Goal: Use online tool/utility: Utilize a website feature to perform a specific function

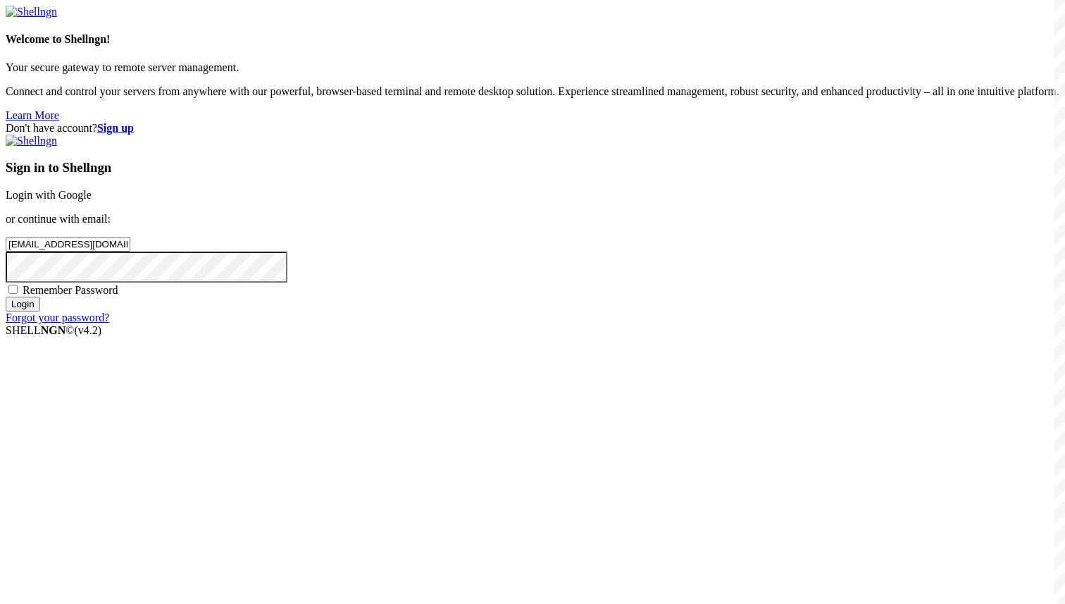
type input "[EMAIL_ADDRESS][DOMAIN_NAME]"
click at [118, 296] on span "Remember Password" at bounding box center [71, 290] width 96 height 12
click at [18, 294] on input "Remember Password" at bounding box center [12, 289] width 9 height 9
checkbox input "true"
click at [40, 311] on input "Login" at bounding box center [23, 304] width 35 height 15
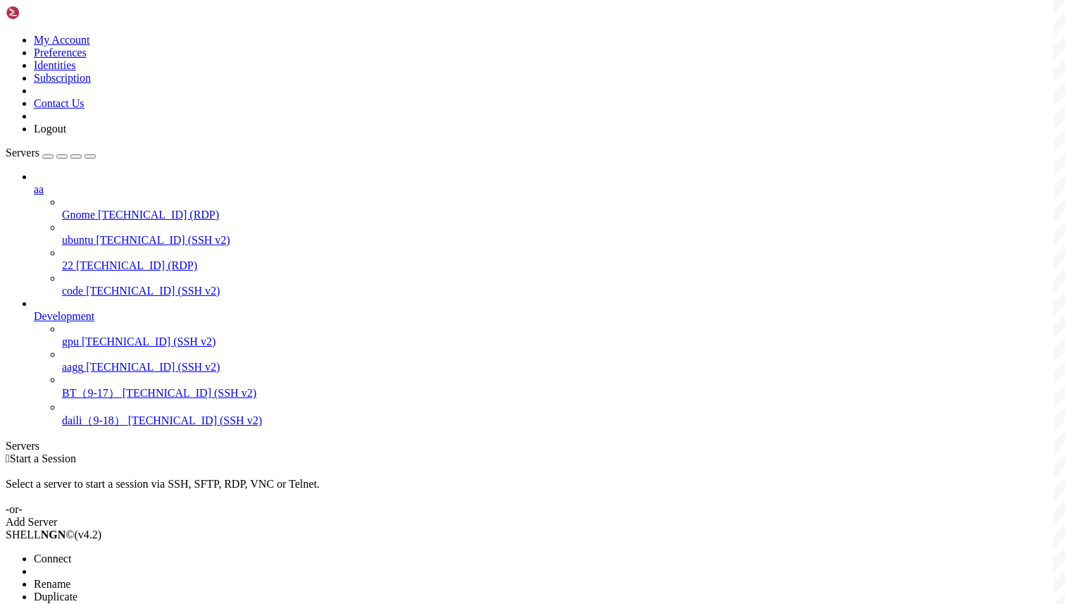
click at [71, 552] on span "Connect" at bounding box center [52, 558] width 37 height 12
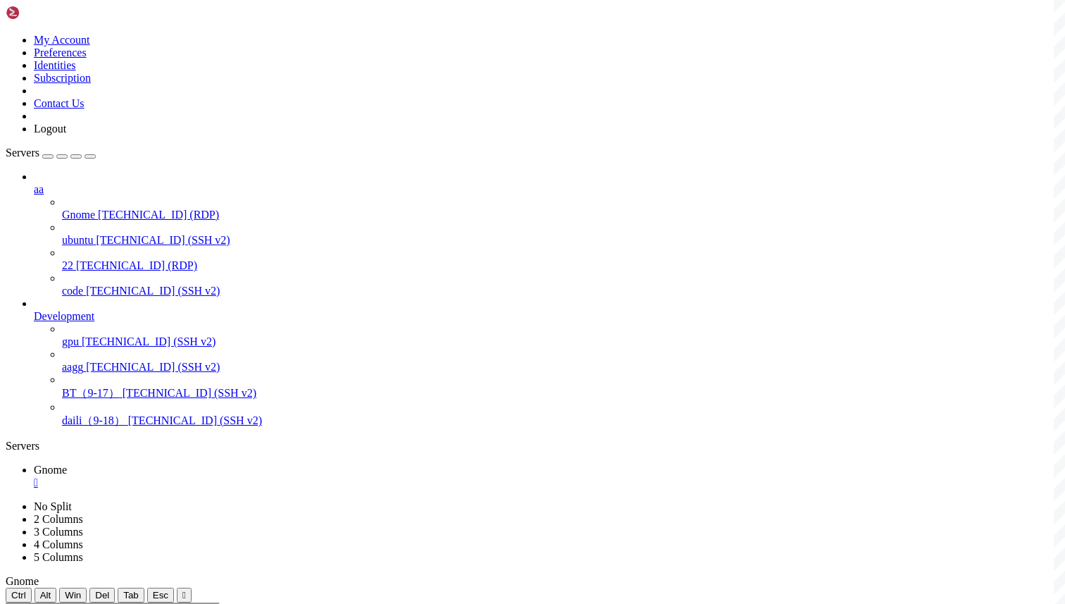
scroll to position [0, 0]
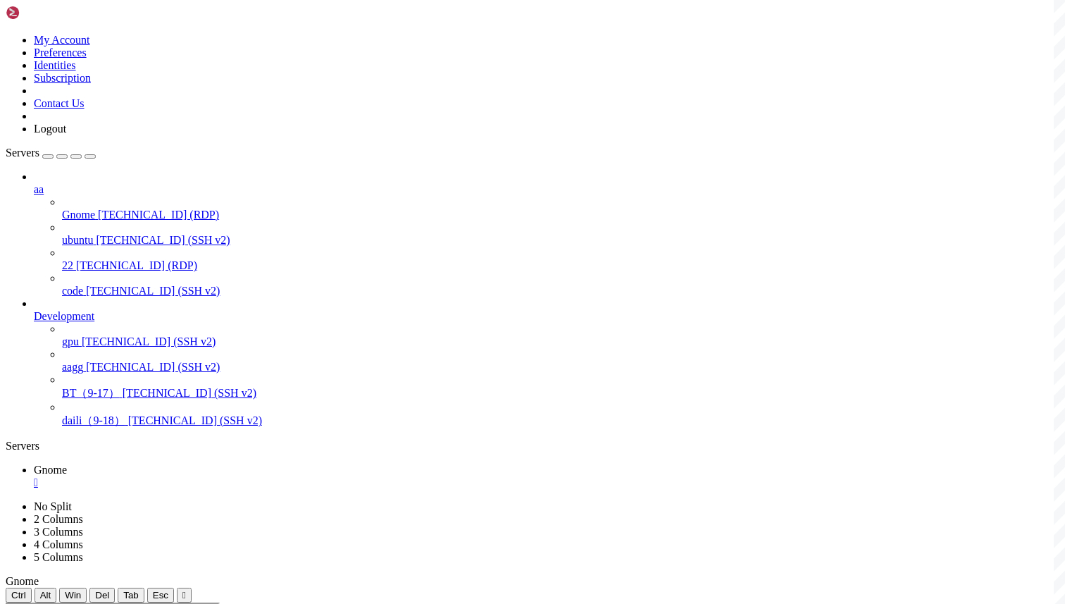
click at [246, 476] on div "" at bounding box center [547, 482] width 1026 height 13
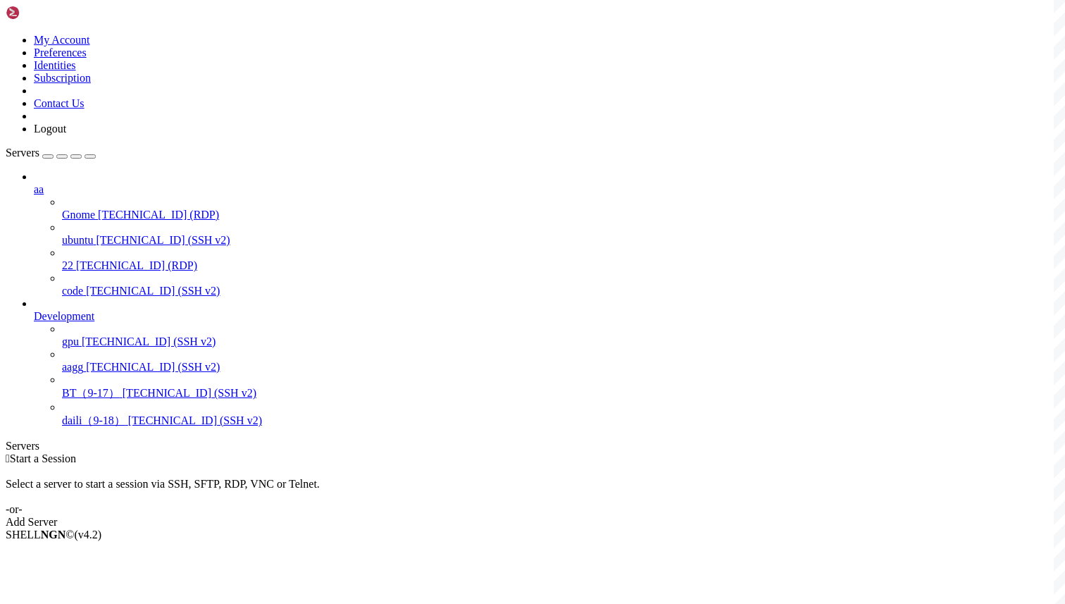
click at [499, 452] on div " Start a Session Select a server to start a session via SSH, SFTP, RDP, VNC or…" at bounding box center [533, 490] width 1054 height 76
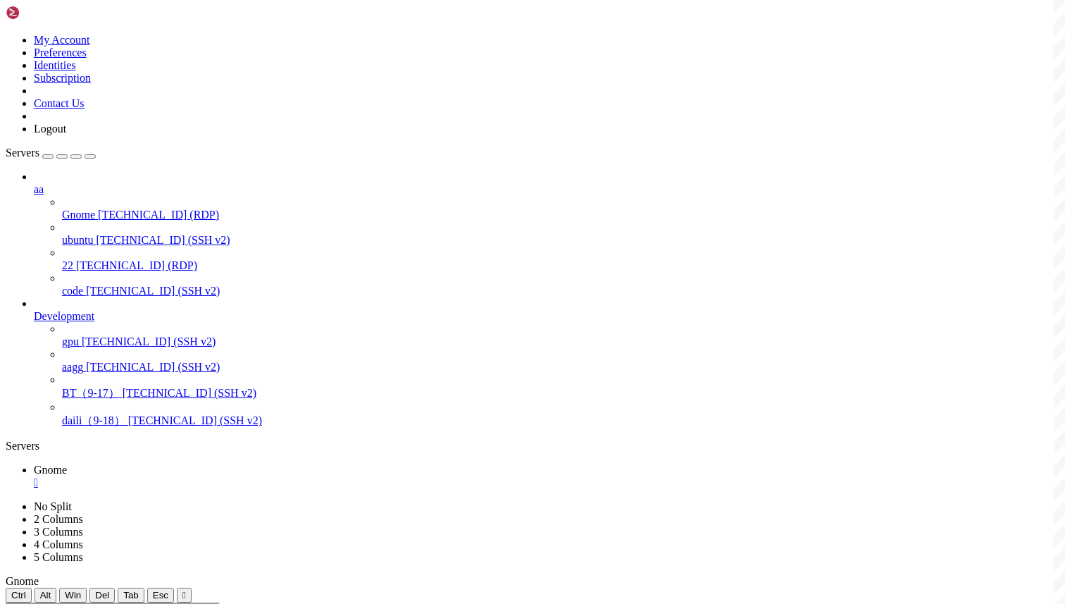
click at [93, 428] on div "aa Gnome 45.77.8.6 (RDP) ubuntu 45.77.8.6 (SSH v2) 22 154.88.15.93 (RDP) code 4…" at bounding box center [533, 300] width 1054 height 258
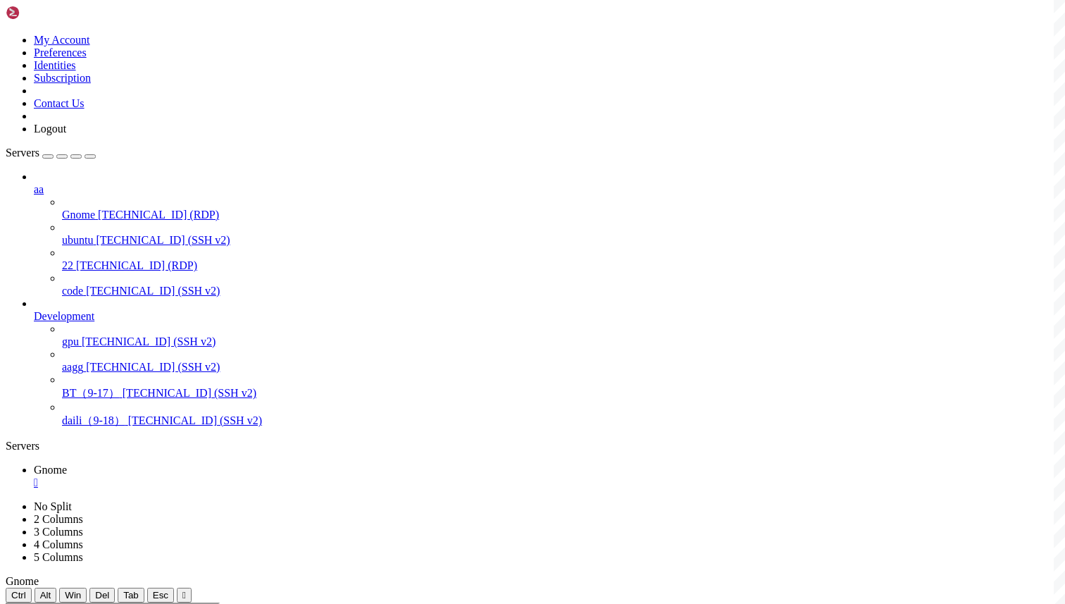
click at [249, 476] on div "" at bounding box center [547, 482] width 1026 height 13
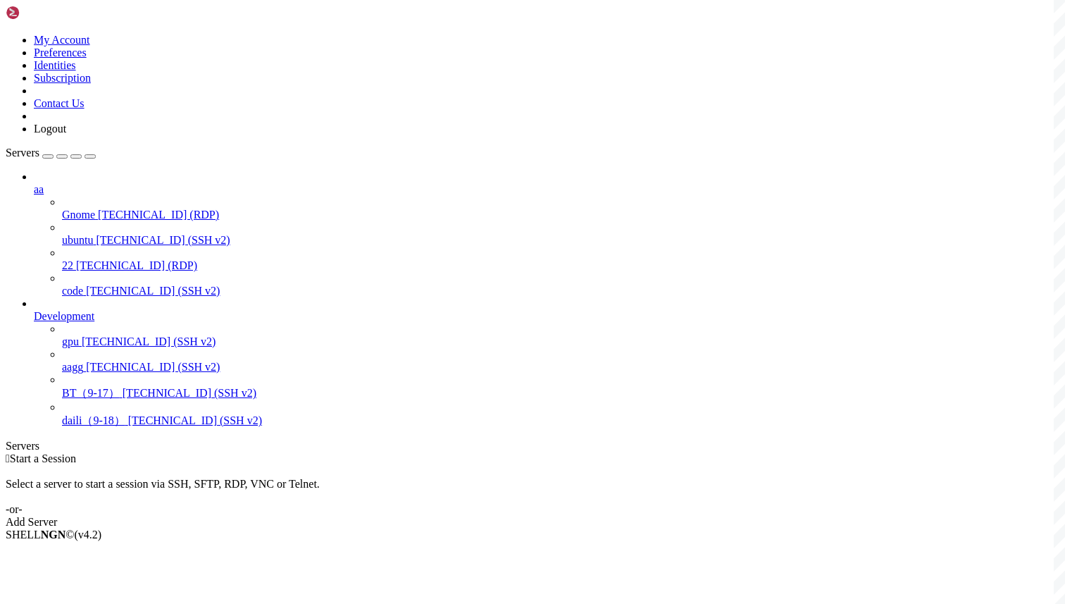
click at [365, 465] on div "Select a server to start a session via SSH, SFTP, RDP, VNC or Telnet. -or-" at bounding box center [533, 490] width 1054 height 51
